Goal: Information Seeking & Learning: Learn about a topic

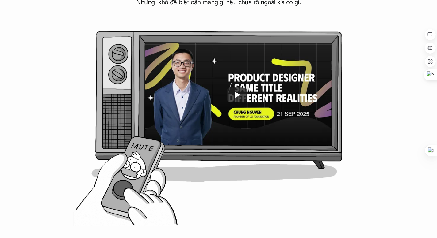
scroll to position [361, 0]
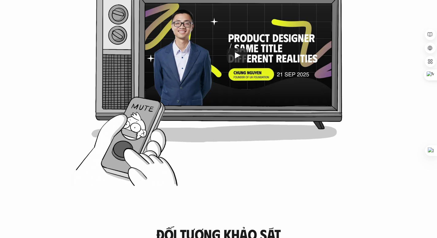
click at [229, 51] on icon "Play" at bounding box center [236, 55] width 21 height 15
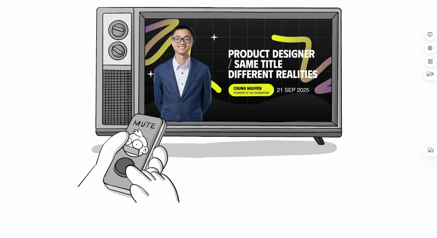
scroll to position [343, 0]
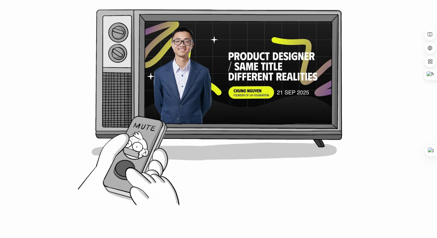
click at [27, 52] on div "[PERSON_NAME] do dự án ra đời Trên hành trình sự nghiệp, mọi người cũng hối hả …" at bounding box center [219, 61] width 388 height 294
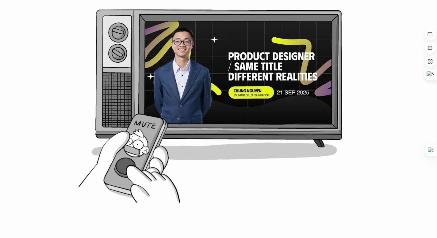
click at [145, 149] on div "[PERSON_NAME] do dự án ra đời Trên hành trình sự nghiệp, mọi người cũng hối hả …" at bounding box center [219, 61] width 388 height 294
click at [136, 144] on div at bounding box center [218, 78] width 245 height 137
click at [132, 149] on div "[PERSON_NAME] do dự án ra đời Trên hành trình sự nghiệp, mọi người cũng hối hả …" at bounding box center [219, 61] width 388 height 294
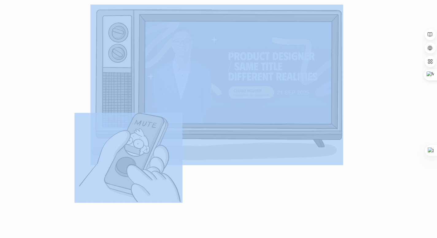
click at [132, 149] on div "[PERSON_NAME] do dự án ra đời Trên hành trình sự nghiệp, mọi người cũng hối hả …" at bounding box center [219, 61] width 388 height 294
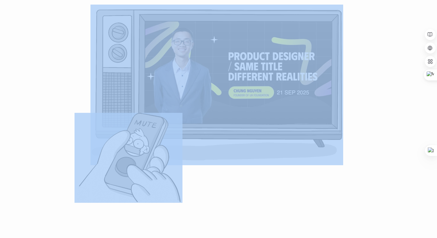
click at [132, 149] on div "[PERSON_NAME] do dự án ra đời Trên hành trình sự nghiệp, mọi người cũng hối hả …" at bounding box center [219, 61] width 388 height 294
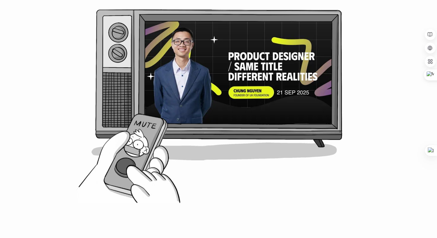
click at [142, 140] on div at bounding box center [218, 78] width 245 height 137
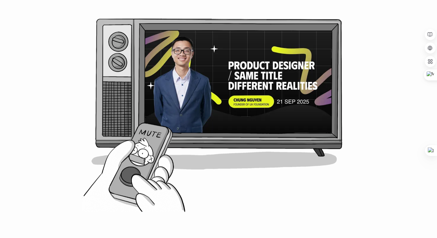
scroll to position [338, 0]
